Goal: Task Accomplishment & Management: Complete application form

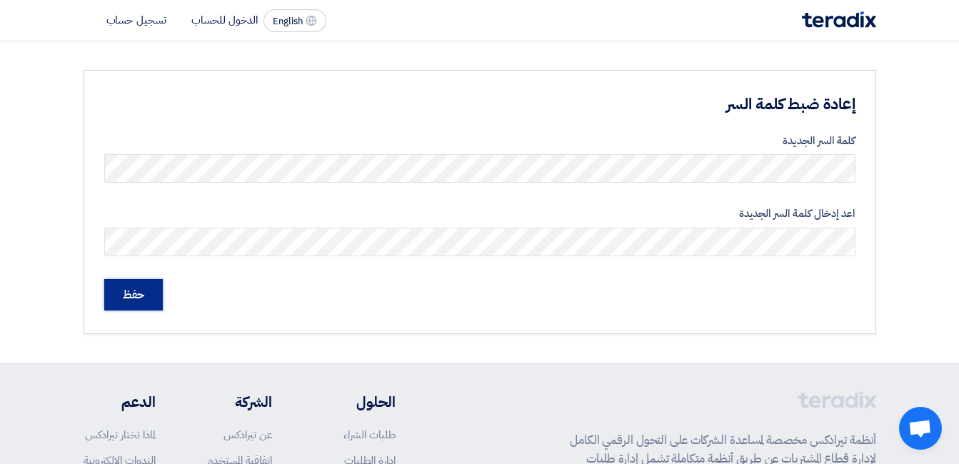
click at [132, 300] on input "حفظ" at bounding box center [133, 294] width 59 height 31
click at [231, 14] on li "الدخول للحساب" at bounding box center [224, 20] width 66 height 16
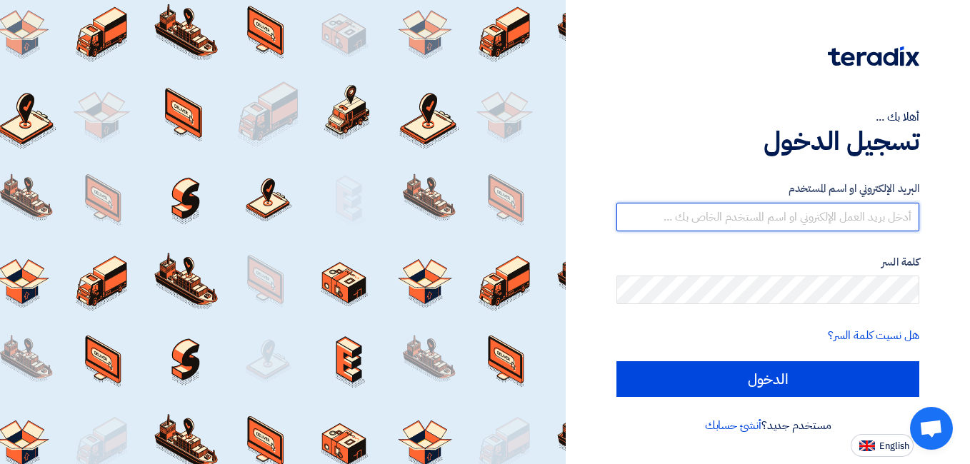
click at [778, 225] on input "text" at bounding box center [767, 217] width 303 height 29
type input "ل"
type input "[EMAIL_ADDRESS][DOMAIN_NAME]"
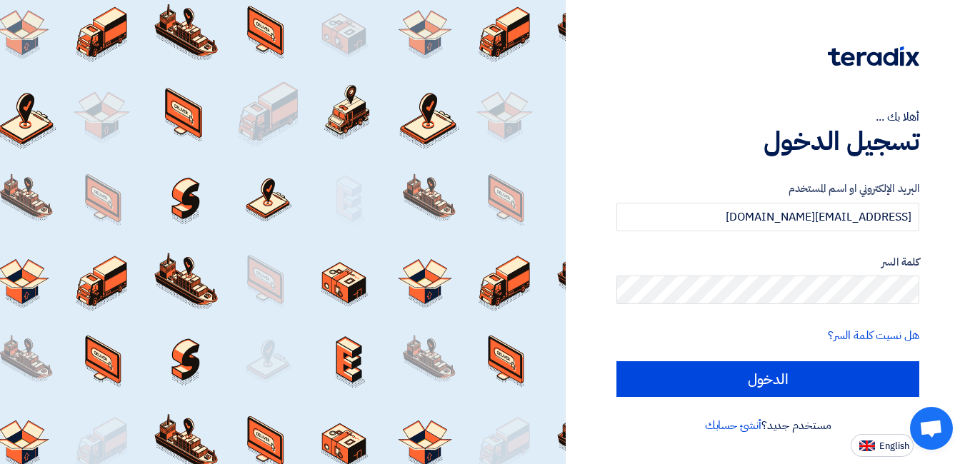
click at [718, 262] on label "كلمة السر" at bounding box center [767, 262] width 303 height 16
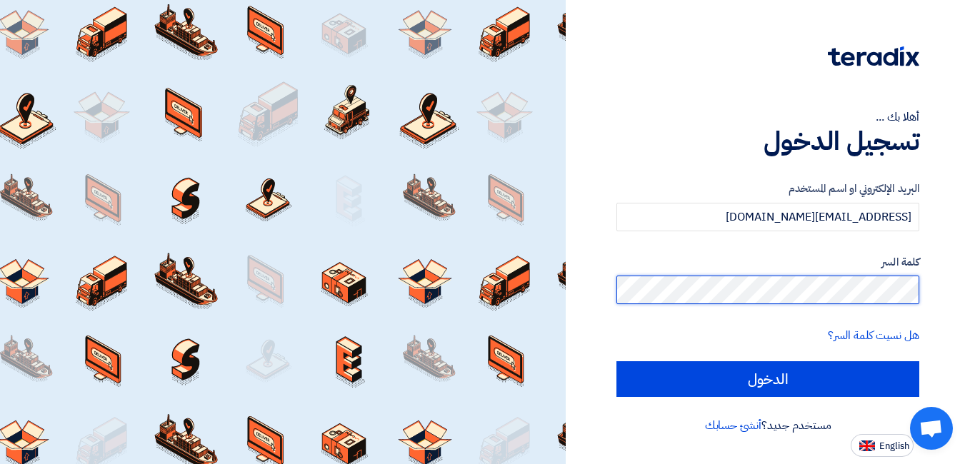
click at [616, 361] on input "الدخول" at bounding box center [767, 379] width 303 height 36
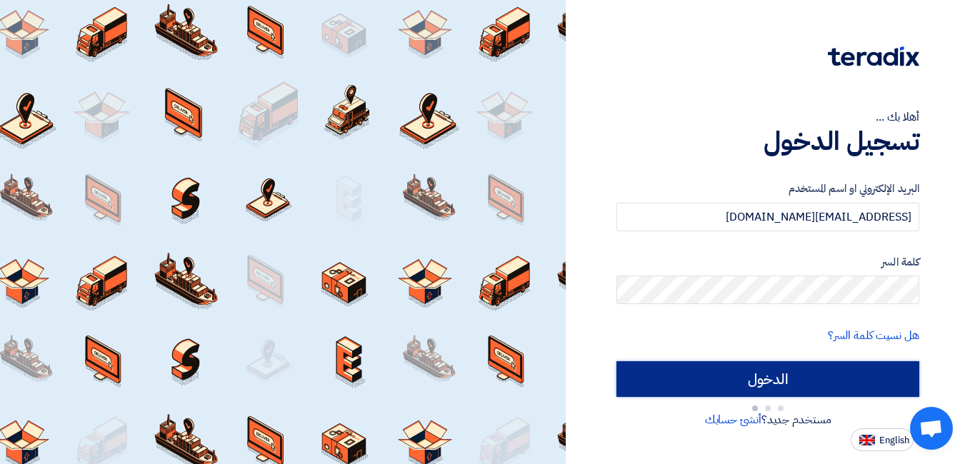
click at [646, 372] on input "الدخول" at bounding box center [767, 379] width 303 height 36
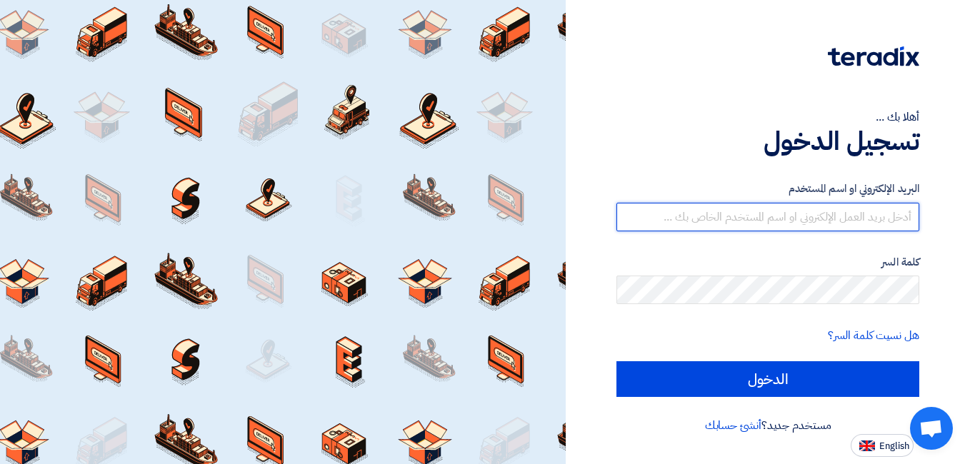
click at [808, 222] on input "text" at bounding box center [767, 217] width 303 height 29
click at [812, 219] on input "text" at bounding box center [767, 217] width 303 height 29
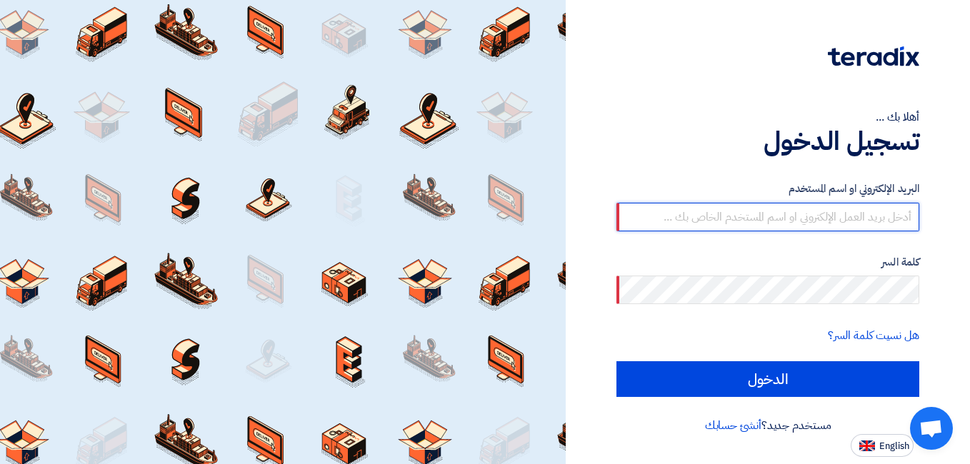
click at [812, 219] on input "text" at bounding box center [767, 217] width 303 height 29
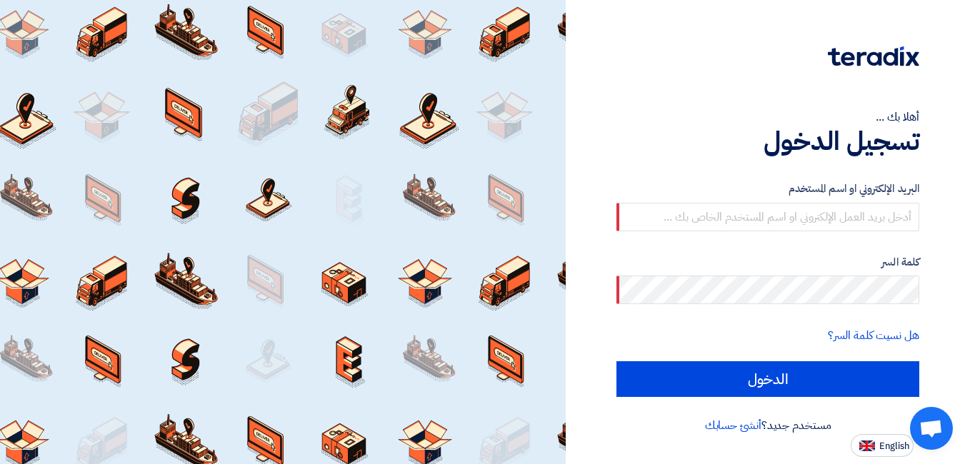
click at [683, 138] on h1 "تسجيل الدخول" at bounding box center [767, 141] width 303 height 31
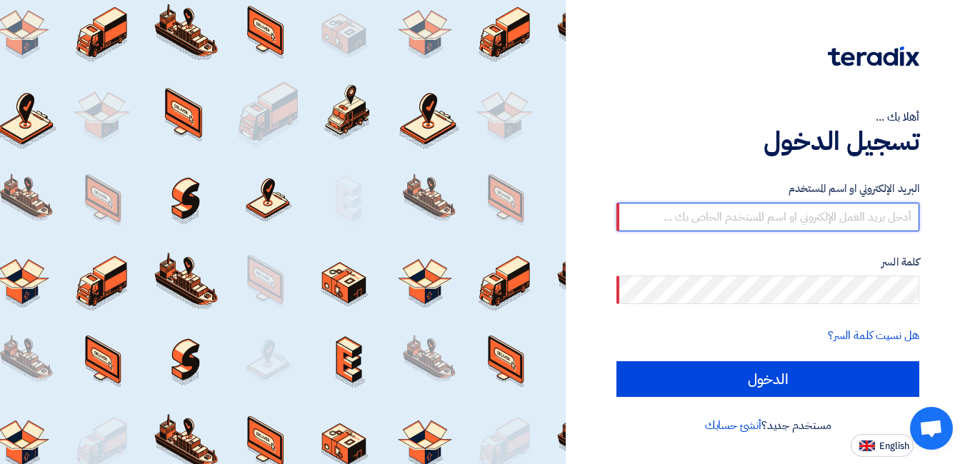
click at [701, 219] on input "text" at bounding box center [767, 217] width 303 height 29
type input "b"
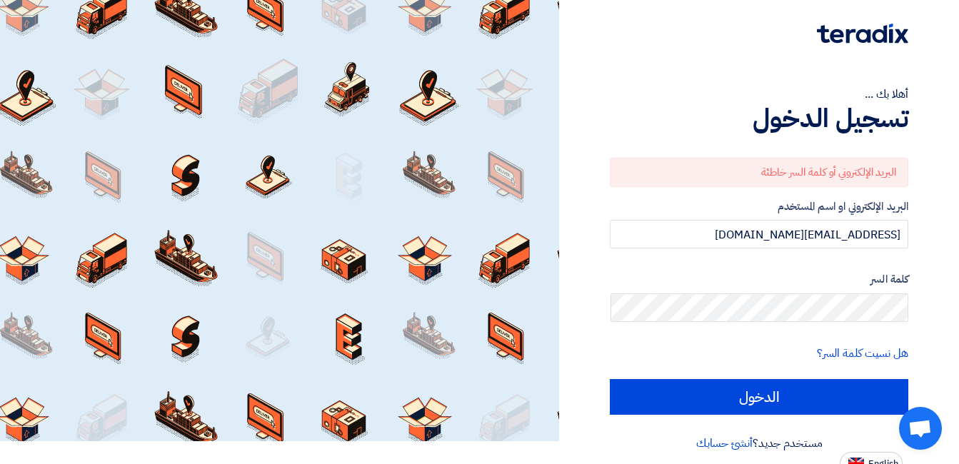
scroll to position [34, 0]
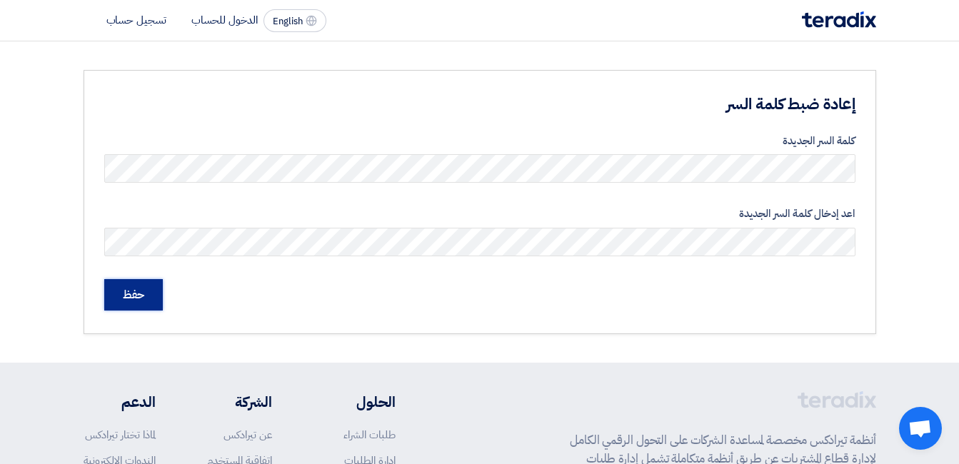
click at [139, 291] on input "حفظ" at bounding box center [133, 294] width 59 height 31
click at [134, 299] on input "حفظ" at bounding box center [133, 294] width 59 height 31
click at [241, 21] on li "الدخول للحساب" at bounding box center [224, 20] width 66 height 16
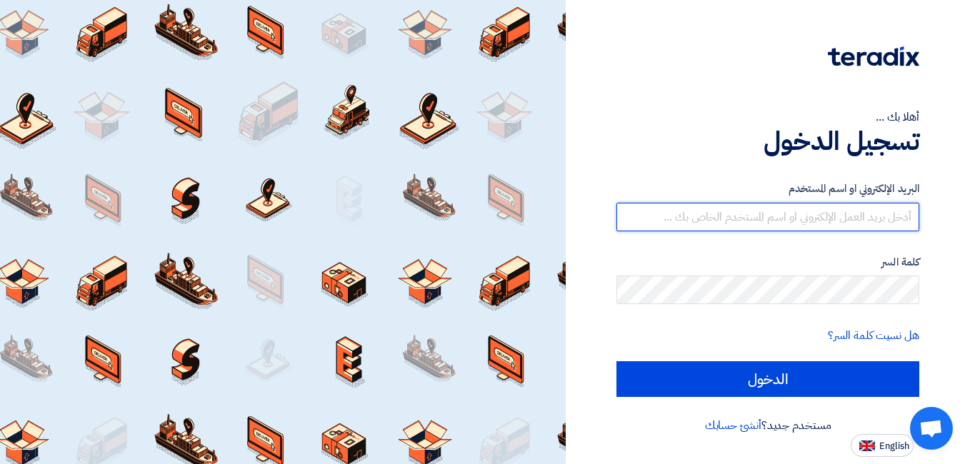
click at [880, 212] on input "text" at bounding box center [767, 217] width 303 height 29
paste input "[EMAIL_ADDRESS][DOMAIN_NAME]"
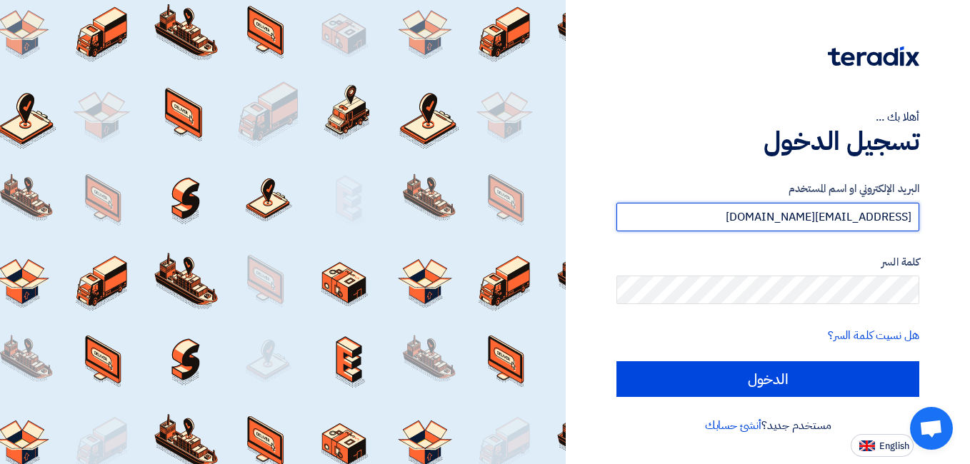
type input "[EMAIL_ADDRESS][DOMAIN_NAME]"
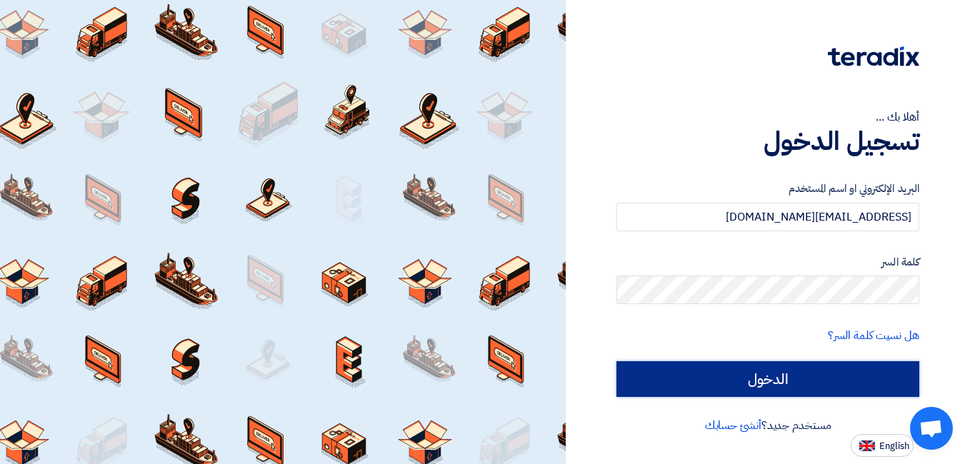
click at [636, 381] on input "الدخول" at bounding box center [767, 379] width 303 height 36
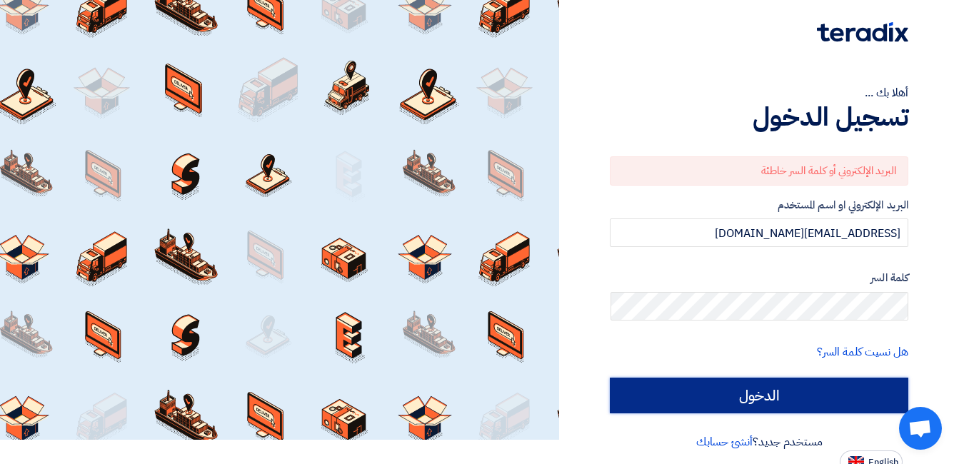
scroll to position [34, 0]
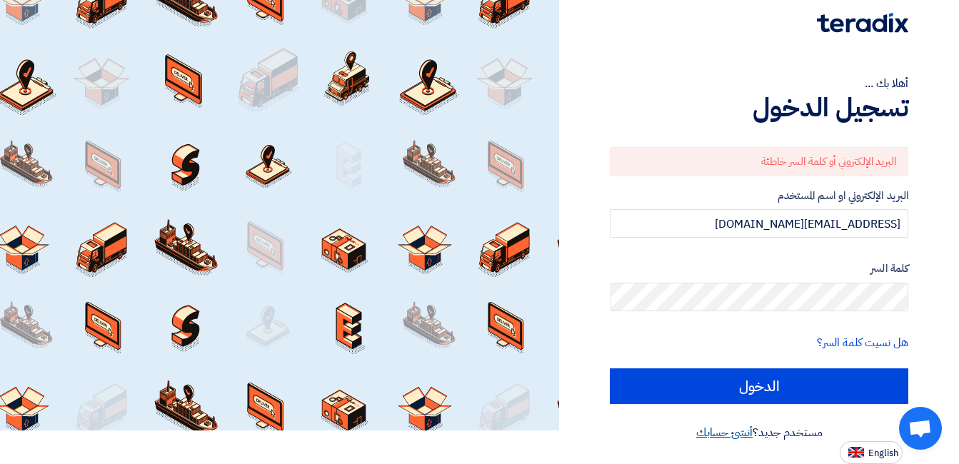
click at [708, 436] on link "أنشئ حسابك" at bounding box center [724, 432] width 56 height 17
